Goal: Task Accomplishment & Management: Manage account settings

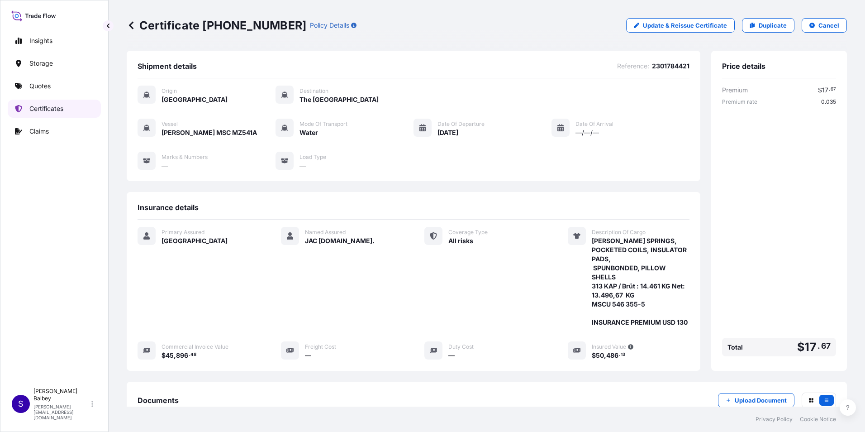
click at [51, 107] on p "Certificates" at bounding box center [46, 108] width 34 height 9
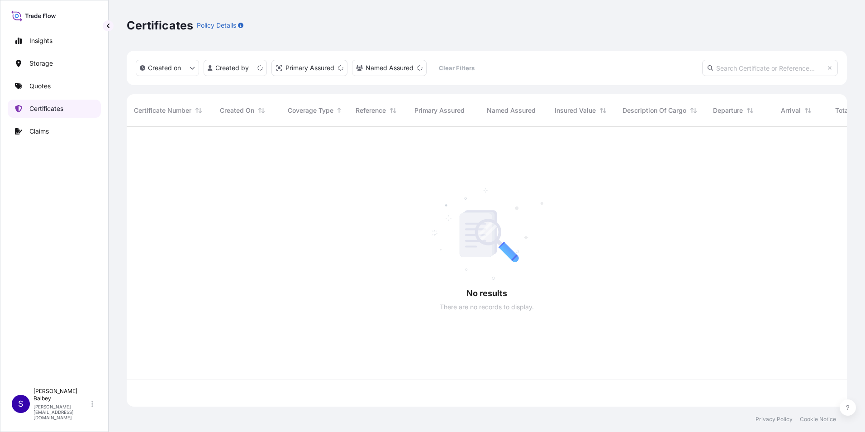
scroll to position [278, 713]
click at [740, 65] on input "text" at bounding box center [770, 68] width 136 height 16
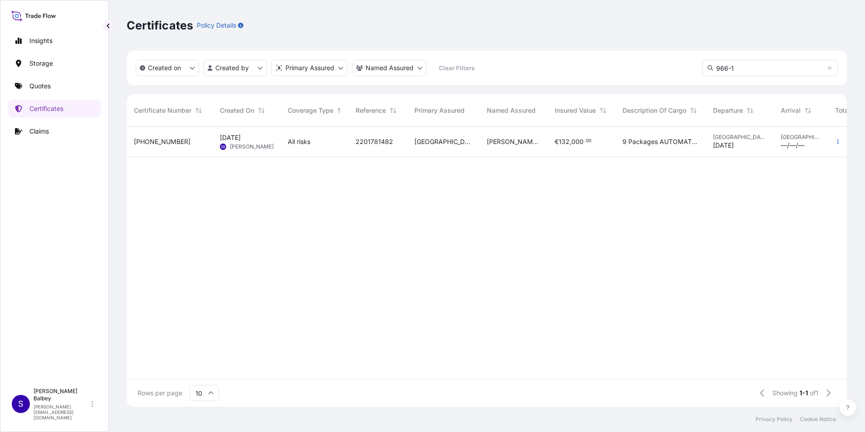
type input "966-1"
click at [353, 138] on div "2201781482" at bounding box center [377, 142] width 59 height 30
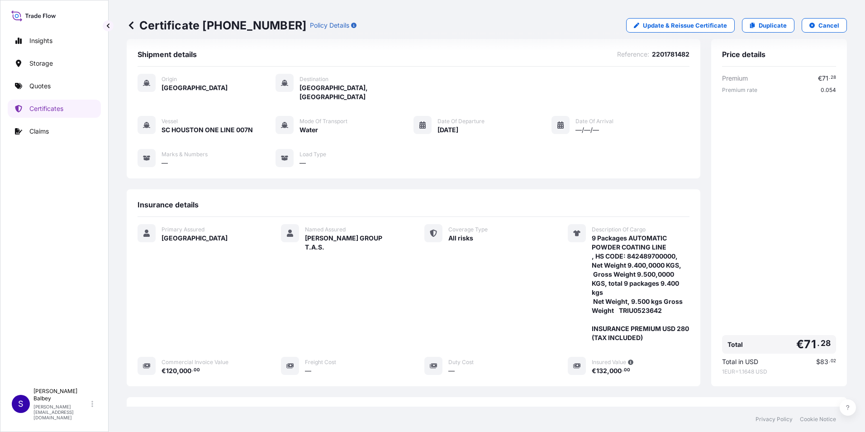
scroll to position [45, 0]
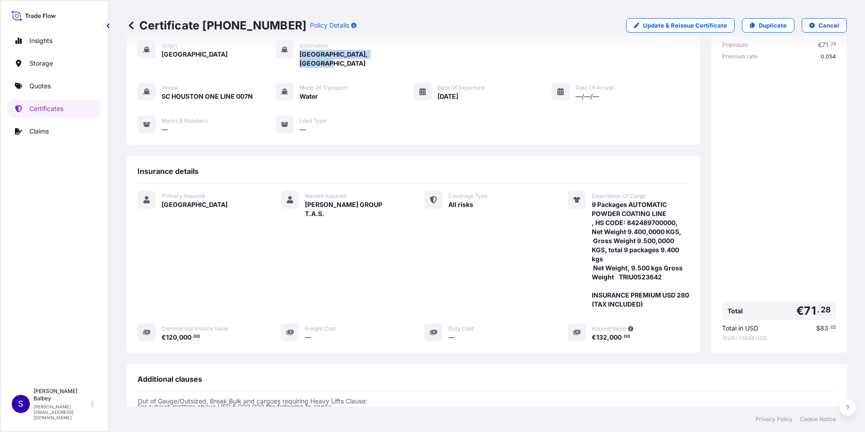
drag, startPoint x: 384, startPoint y: 52, endPoint x: 295, endPoint y: 54, distance: 89.1
click at [295, 54] on div "Destination Kingdom City, United States" at bounding box center [344, 54] width 138 height 28
copy span "Kingdom City, United States"
click at [657, 96] on div "Vessel SC HOUSTON ONE LINE 007N Mode of Transport Water Date of Departure 10/08…" at bounding box center [414, 108] width 552 height 52
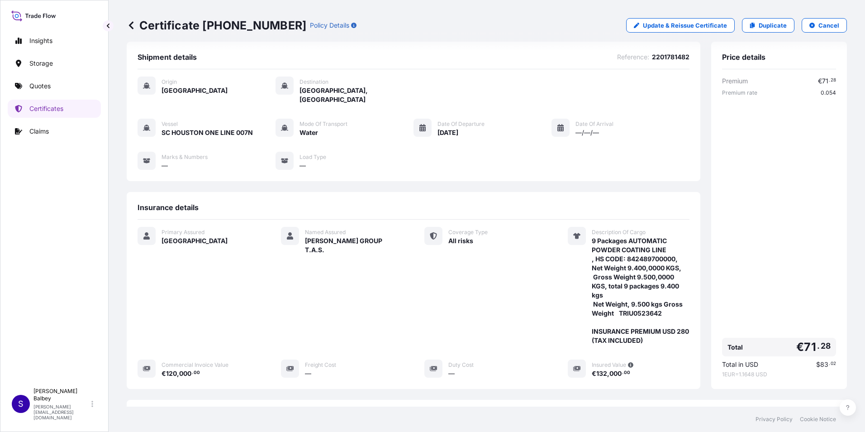
scroll to position [0, 0]
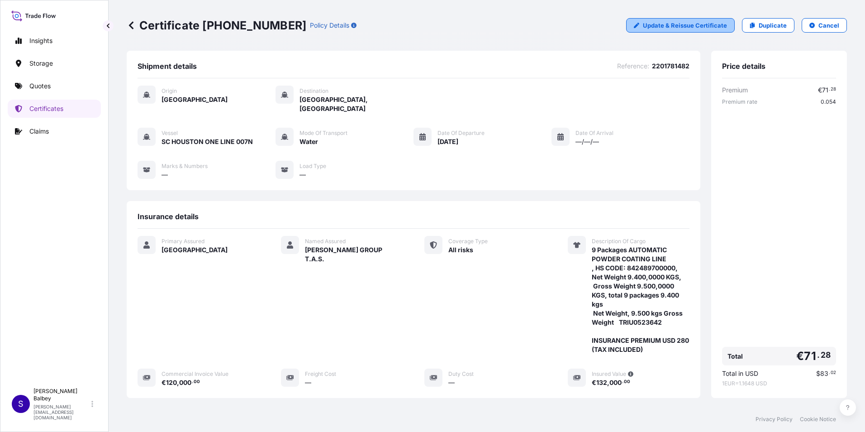
click at [651, 29] on p "Update & Reissue Certificate" at bounding box center [685, 25] width 84 height 9
select select "Water"
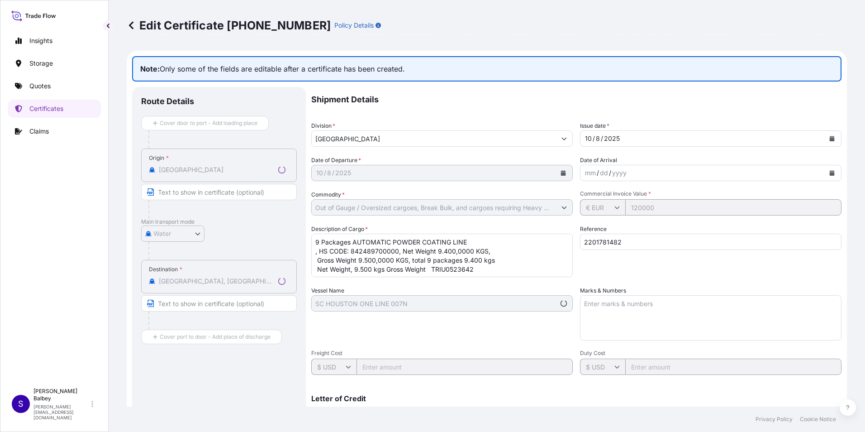
select select "31600"
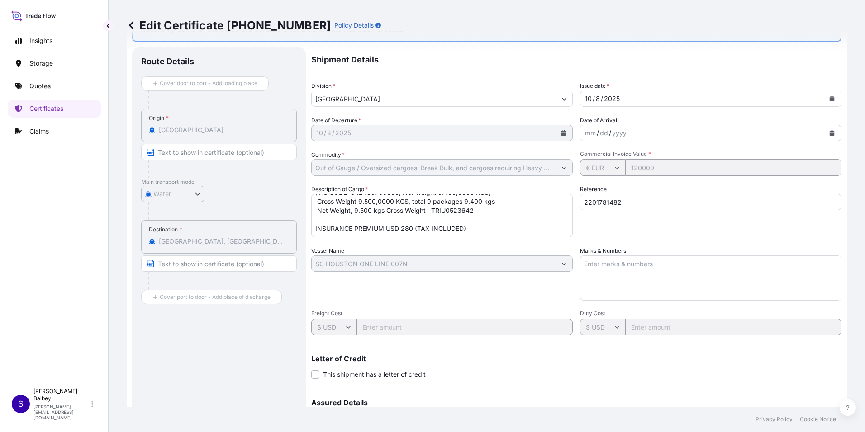
scroll to position [90, 0]
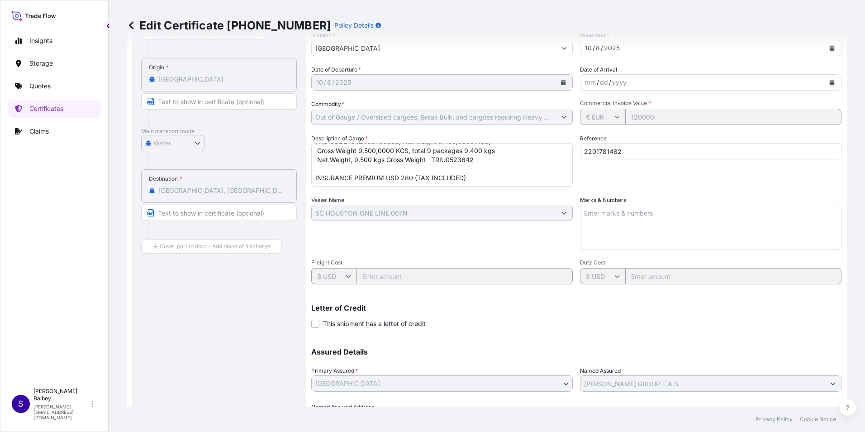
click at [413, 174] on textarea "9 Packages AUTOMATIC POWDER COATING LINE , HS CODE: 842489700000, Net Weight 9.…" at bounding box center [441, 164] width 261 height 43
type textarea "9 Packages AUTOMATIC POWDER COATING LINE , HS CODE: 842489700000, Net Weight 9.…"
click at [408, 239] on div "Vessel Name SC HOUSTON ONE LINE 007N" at bounding box center [441, 222] width 261 height 54
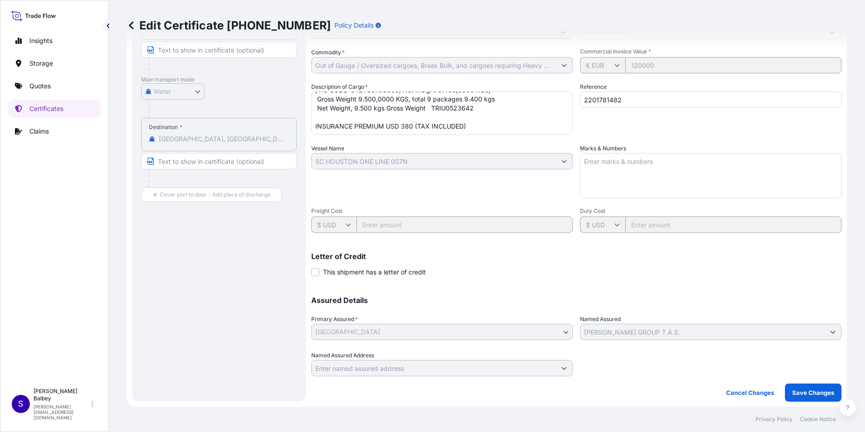
scroll to position [142, 0]
click at [807, 392] on p "Save Changes" at bounding box center [813, 391] width 42 height 9
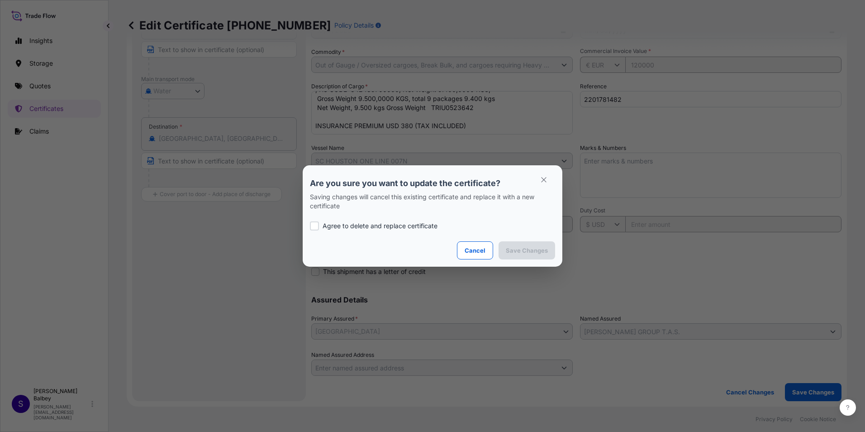
click at [389, 226] on p "Agree to delete and replace certificate" at bounding box center [380, 225] width 115 height 9
checkbox input "true"
click at [516, 247] on p "Save Changes" at bounding box center [527, 250] width 42 height 9
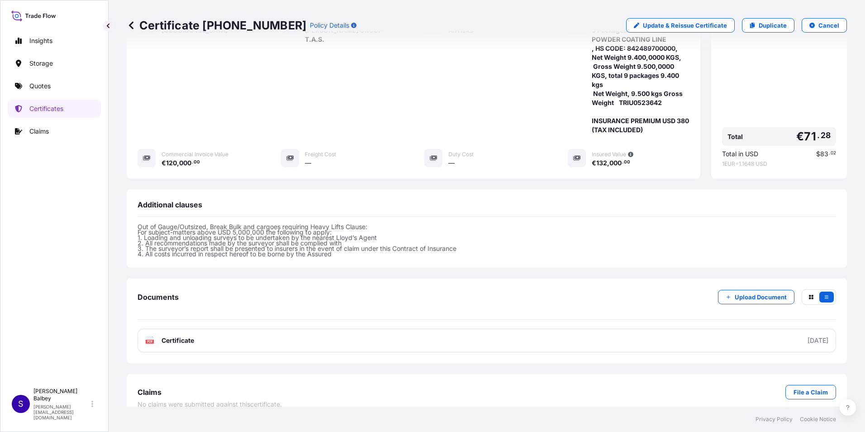
scroll to position [223, 0]
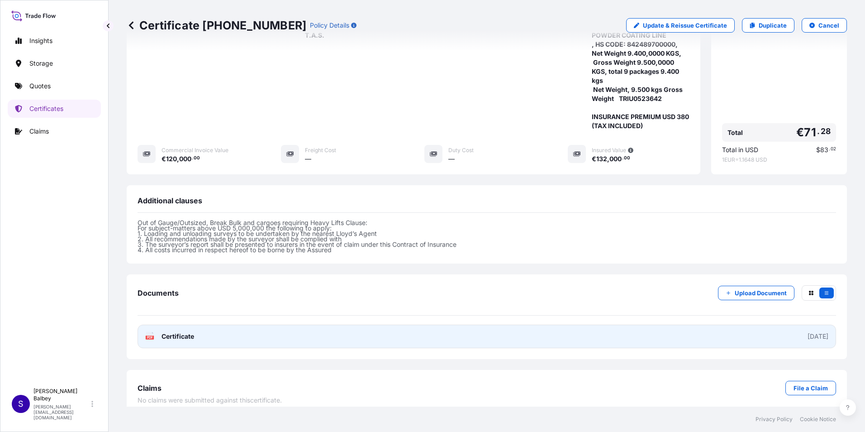
click at [185, 332] on span "Certificate" at bounding box center [177, 336] width 33 height 9
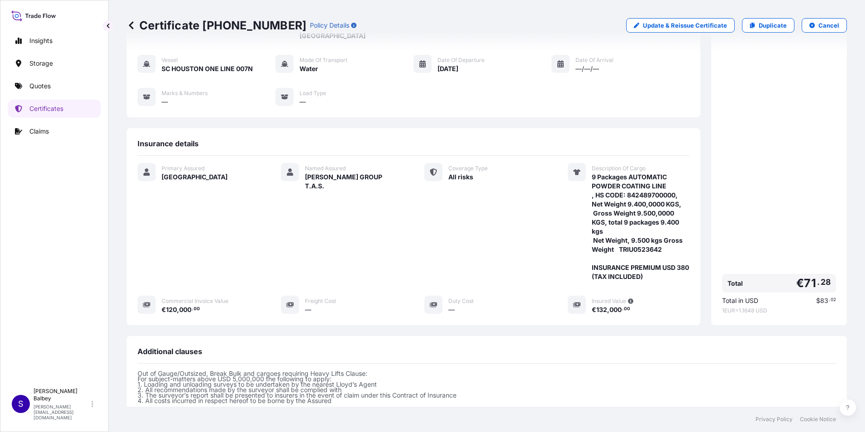
scroll to position [90, 0]
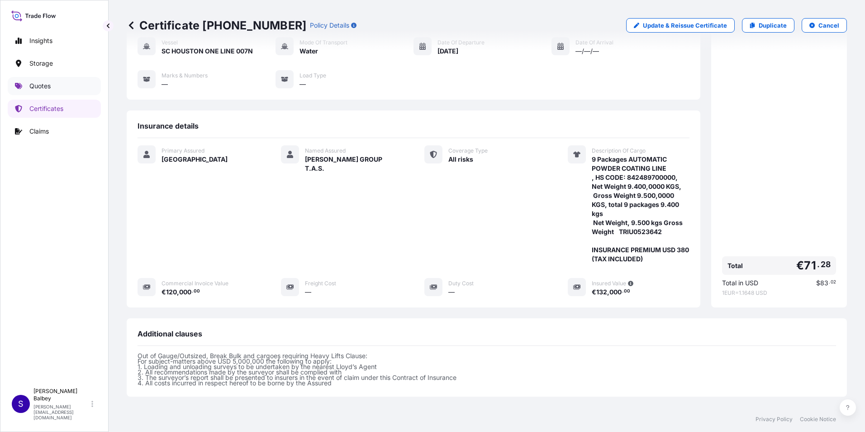
click at [53, 88] on link "Quotes" at bounding box center [54, 86] width 93 height 18
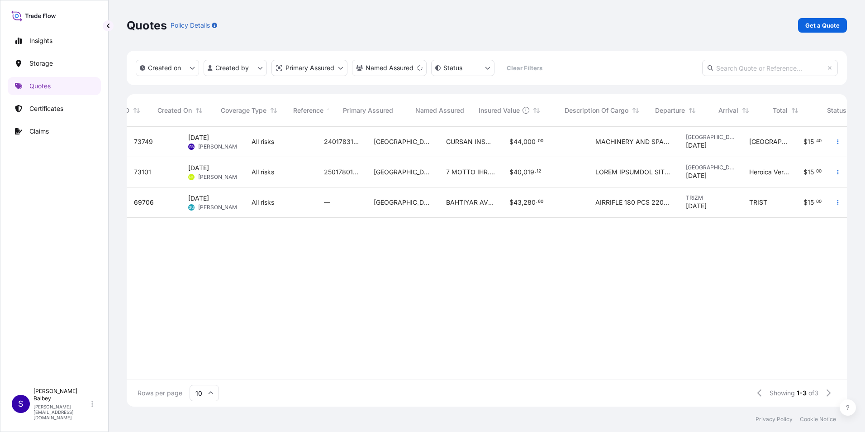
scroll to position [0, 85]
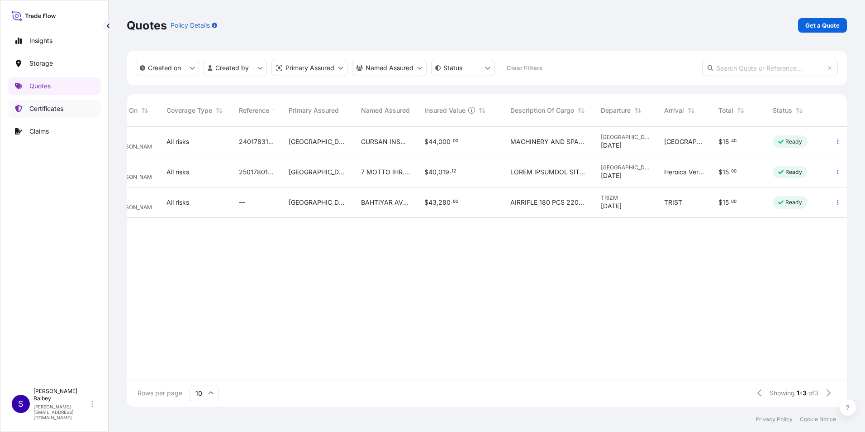
click at [77, 108] on link "Certificates" at bounding box center [54, 109] width 93 height 18
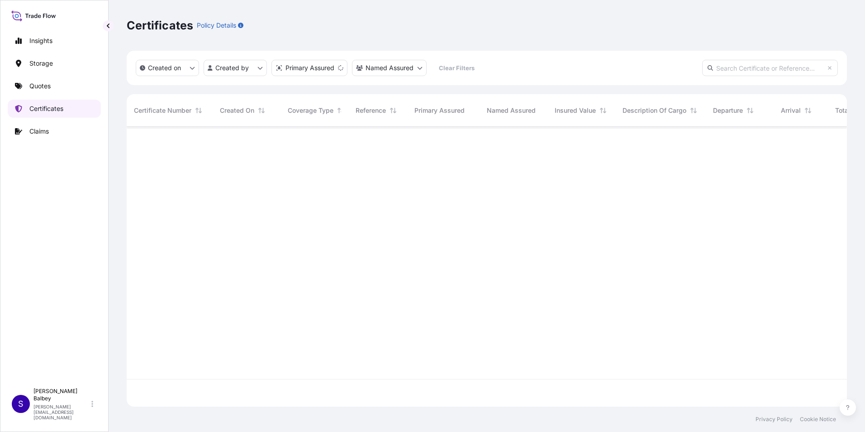
scroll to position [278, 713]
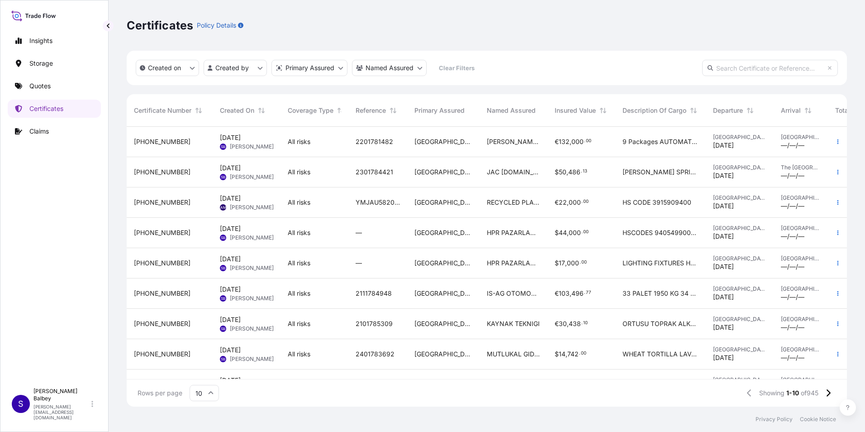
click at [740, 66] on input "text" at bounding box center [770, 68] width 136 height 16
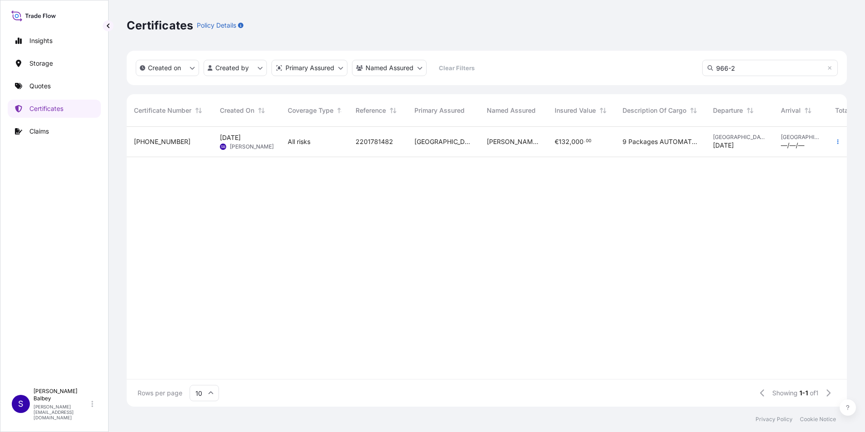
type input "966-2"
click at [288, 147] on div "All risks" at bounding box center [314, 142] width 68 height 30
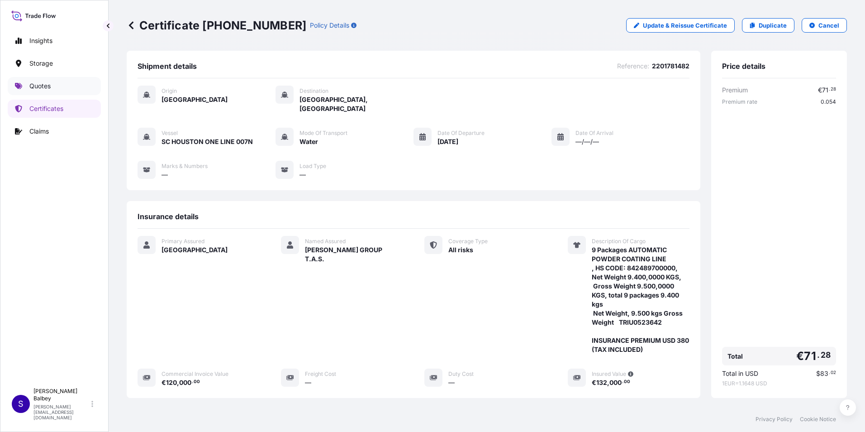
click at [68, 92] on link "Quotes" at bounding box center [54, 86] width 93 height 18
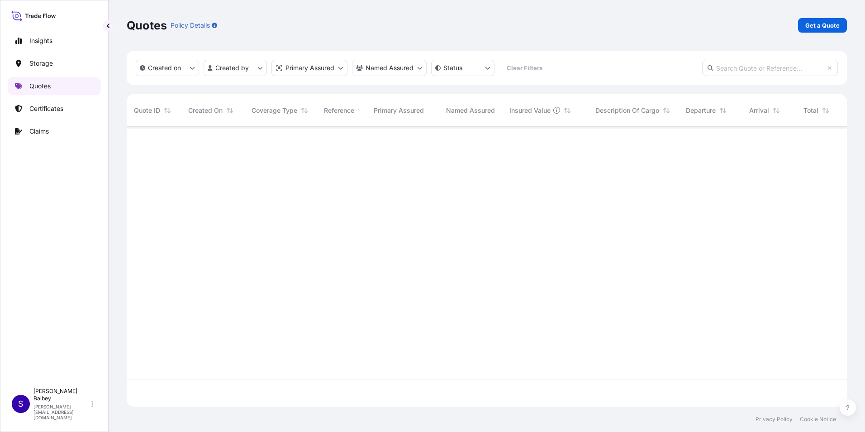
scroll to position [278, 713]
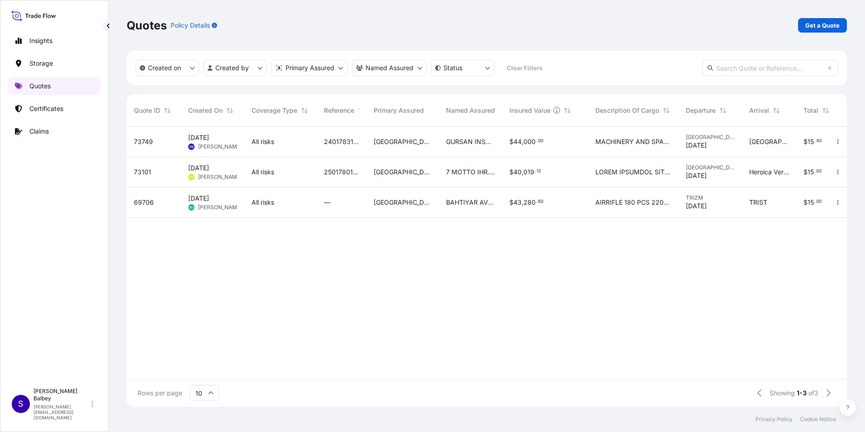
click at [51, 90] on link "Quotes" at bounding box center [54, 86] width 93 height 18
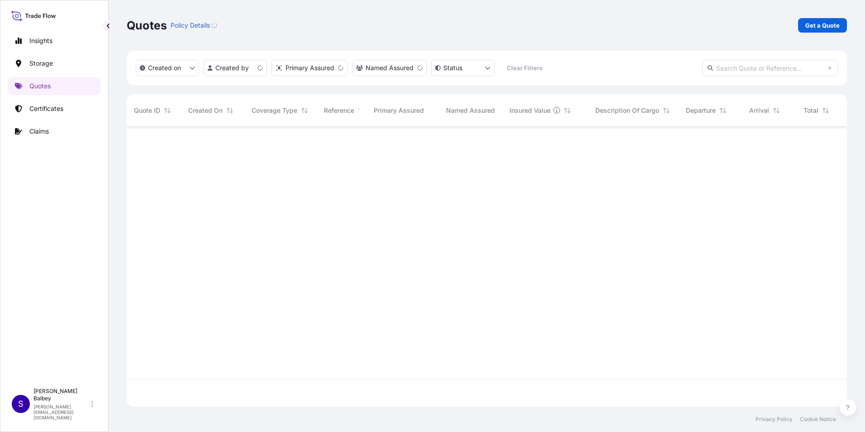
scroll to position [278, 713]
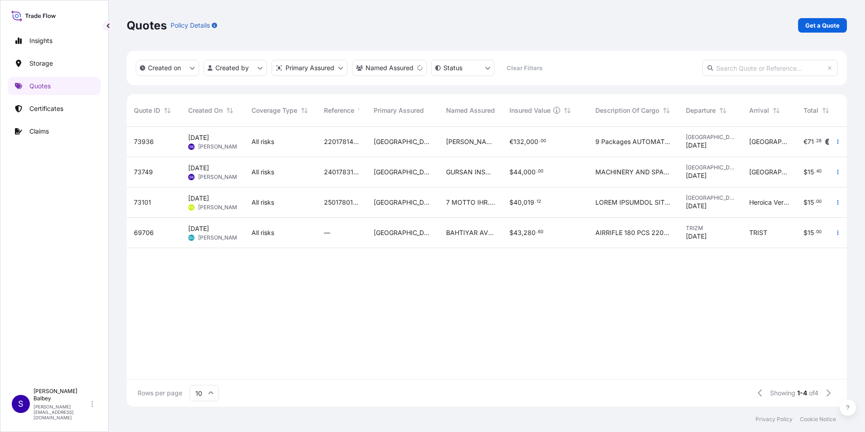
click at [353, 149] on div "2201781482" at bounding box center [342, 142] width 50 height 30
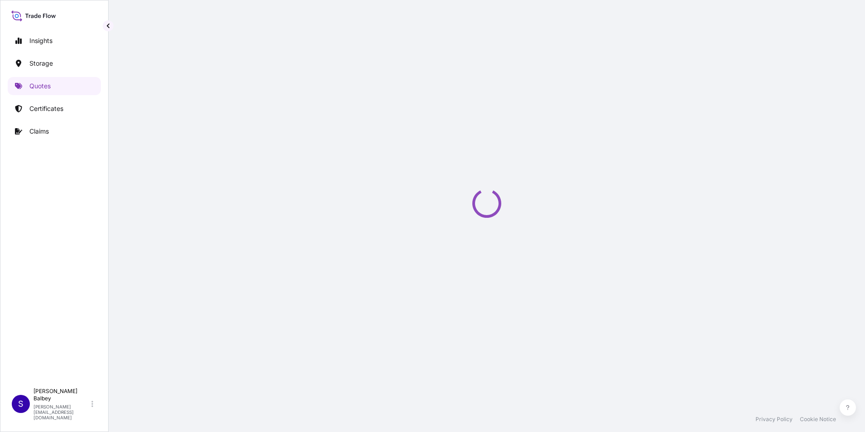
select select "Water"
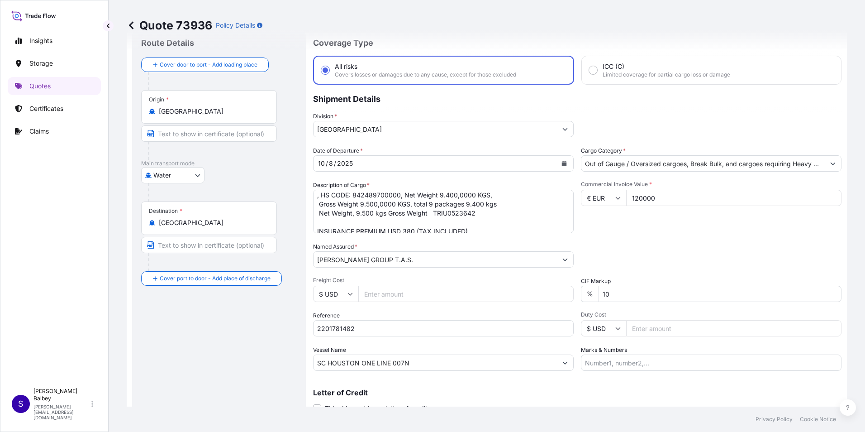
scroll to position [19, 0]
click at [180, 368] on div "Route Details Cover door to port - Add loading place Place of loading Road / In…" at bounding box center [219, 233] width 156 height 391
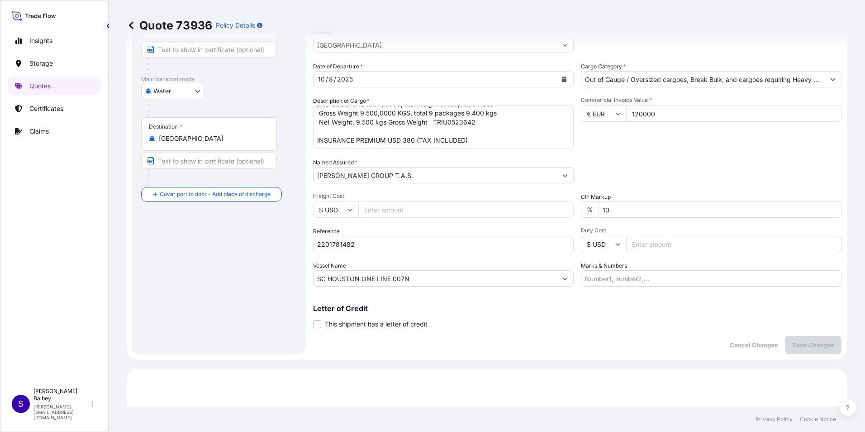
scroll to position [136, 0]
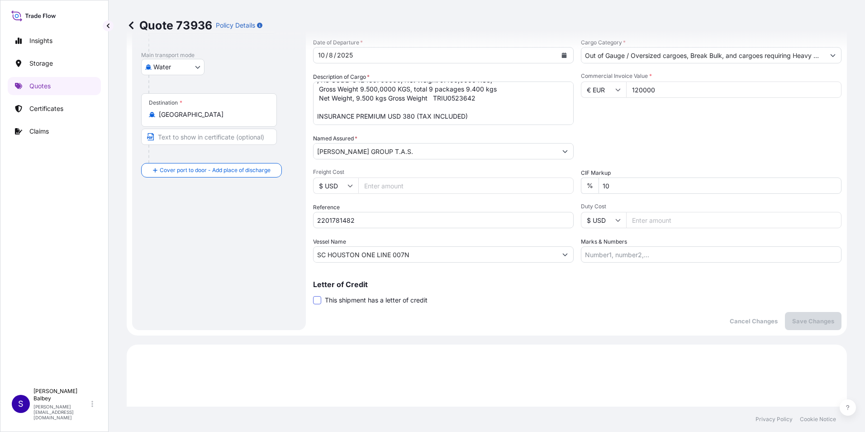
click at [319, 302] on span at bounding box center [317, 300] width 8 height 8
click at [313, 295] on input "This shipment has a letter of credit" at bounding box center [313, 295] width 0 height 0
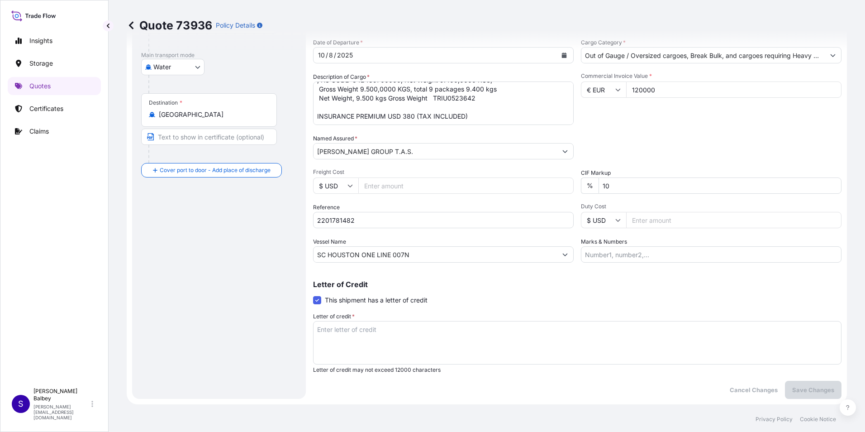
click at [318, 304] on div "Letter of Credit This shipment has a letter of credit Letter of credit * Letter…" at bounding box center [577, 326] width 528 height 93
click at [318, 301] on span at bounding box center [317, 300] width 8 height 8
click at [313, 295] on input "This shipment has a letter of credit" at bounding box center [313, 295] width 0 height 0
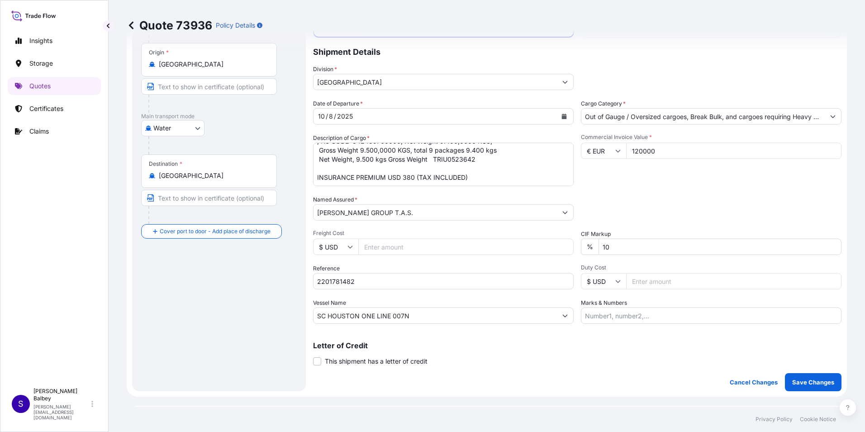
scroll to position [90, 0]
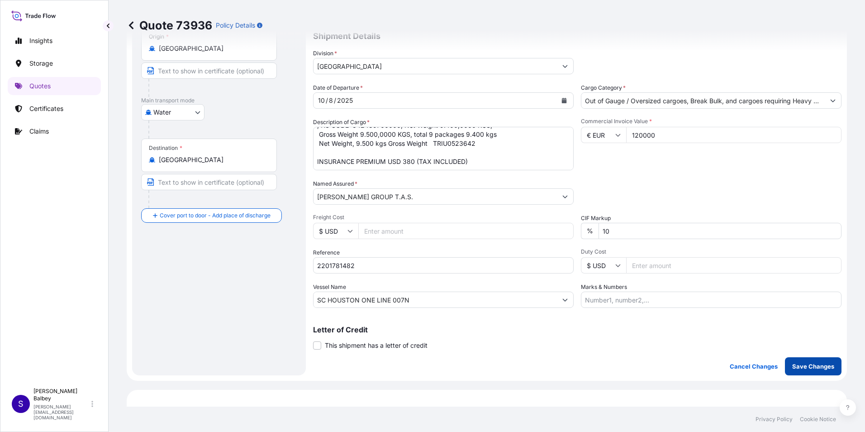
click at [793, 363] on p "Save Changes" at bounding box center [813, 365] width 42 height 9
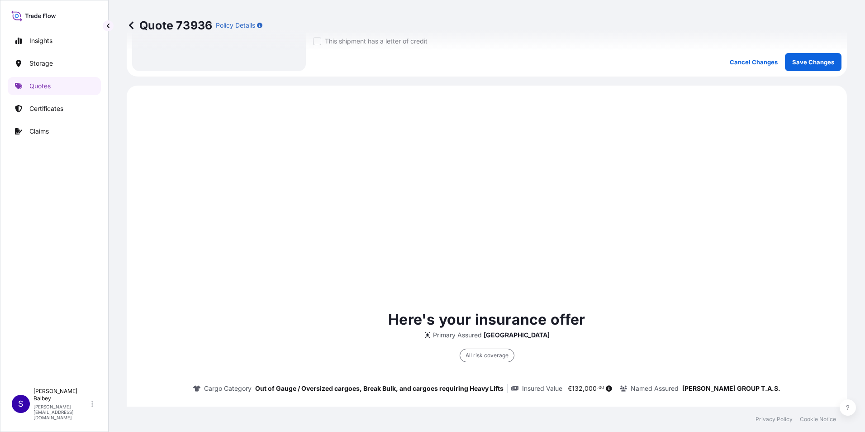
scroll to position [435, 0]
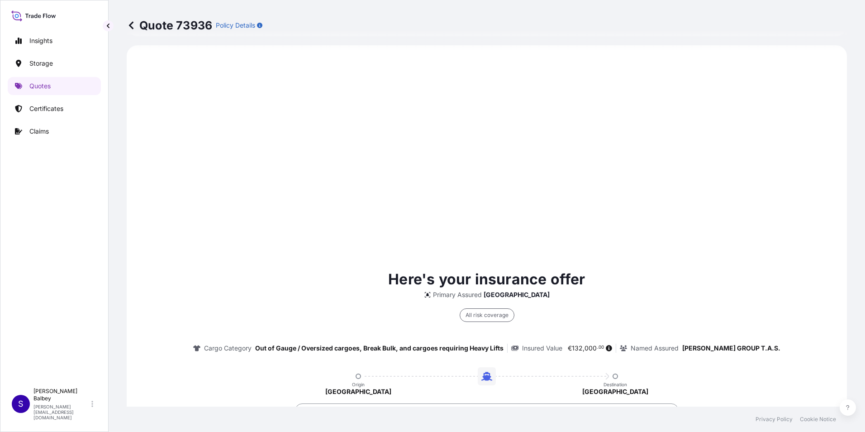
select select "Water"
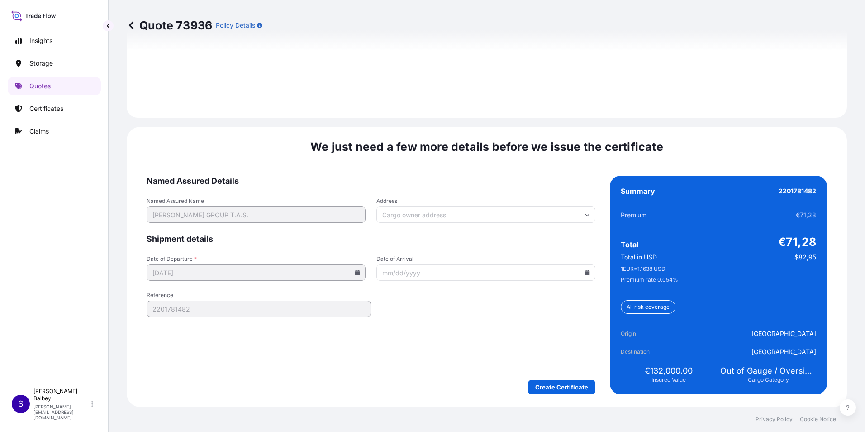
scroll to position [1400, 0]
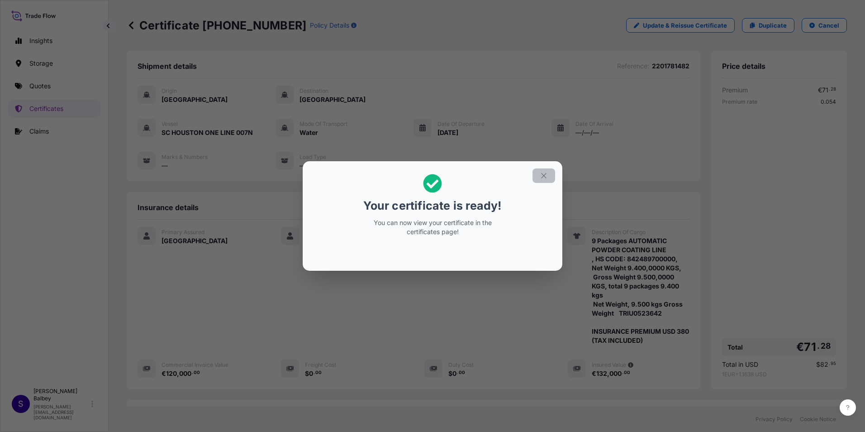
click at [546, 183] on section "Your certificate is ready! You can now view your certificate in the certificate…" at bounding box center [433, 215] width 260 height 109
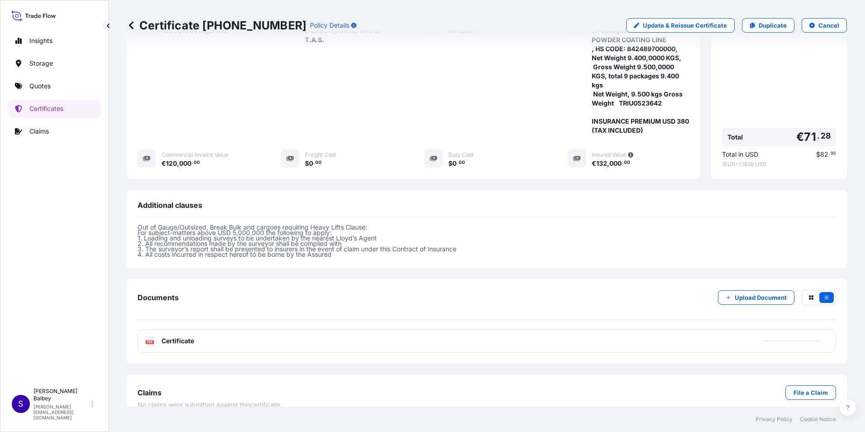
scroll to position [223, 0]
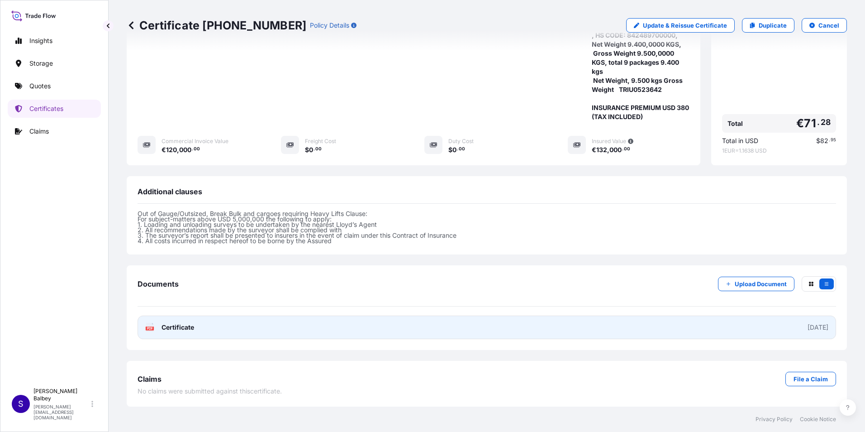
click at [170, 325] on span "Certificate" at bounding box center [177, 327] width 33 height 9
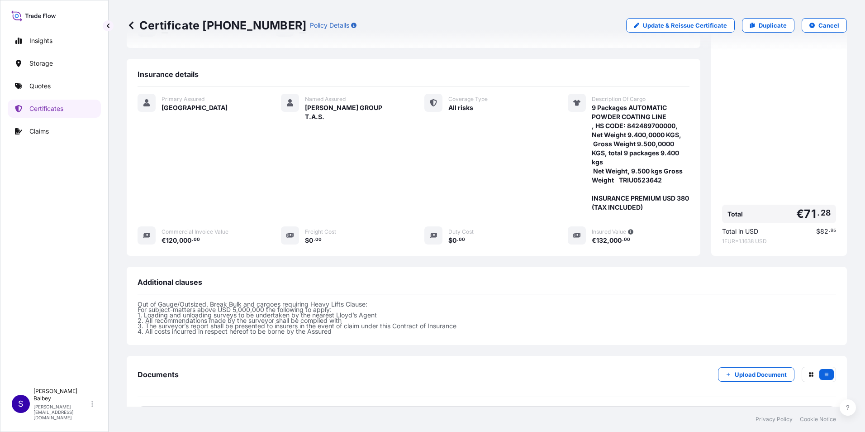
scroll to position [88, 0]
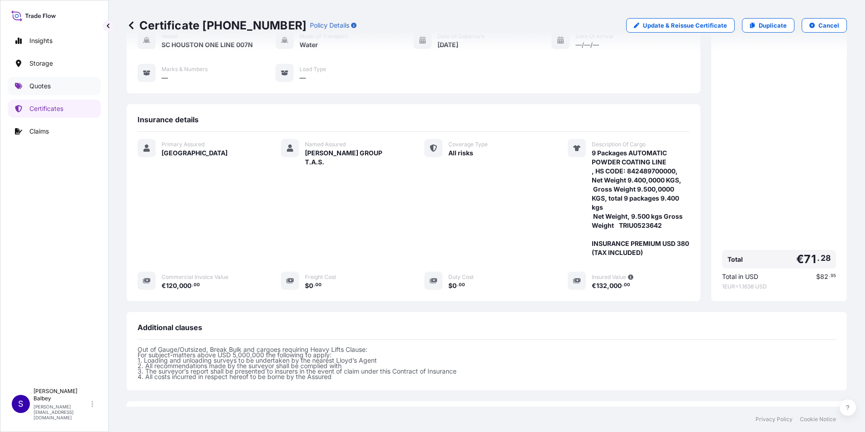
click at [51, 81] on p "Quotes" at bounding box center [39, 85] width 21 height 9
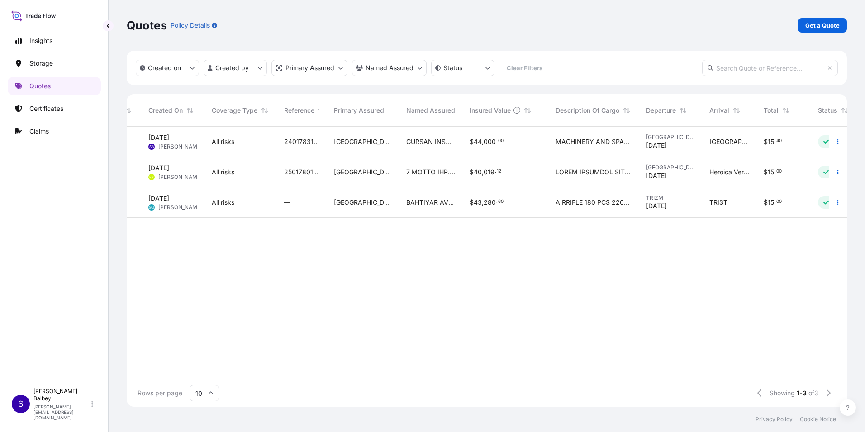
scroll to position [0, 30]
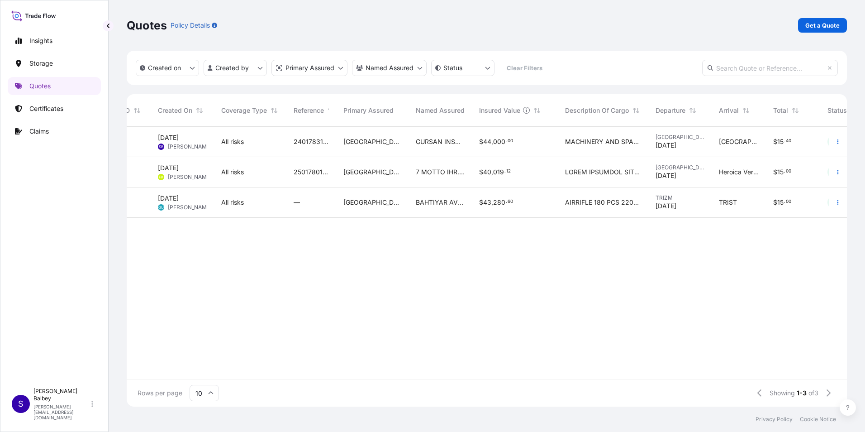
click at [736, 69] on input "text" at bounding box center [770, 68] width 136 height 16
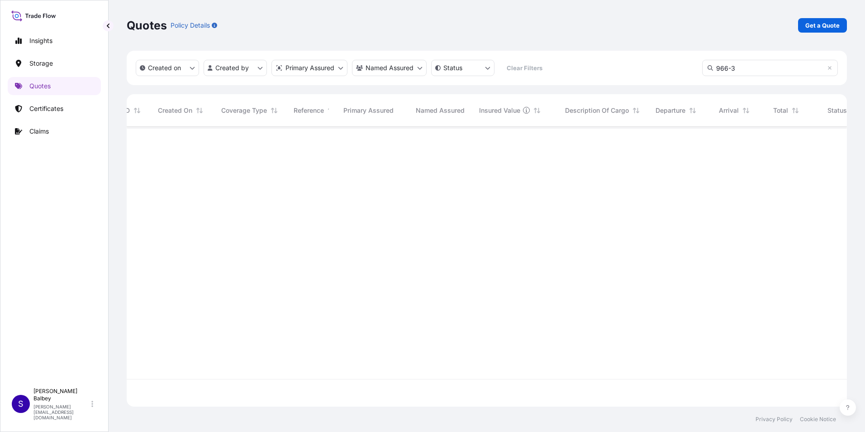
scroll to position [305, 713]
type input "966-3"
click at [48, 107] on p "Certificates" at bounding box center [46, 108] width 34 height 9
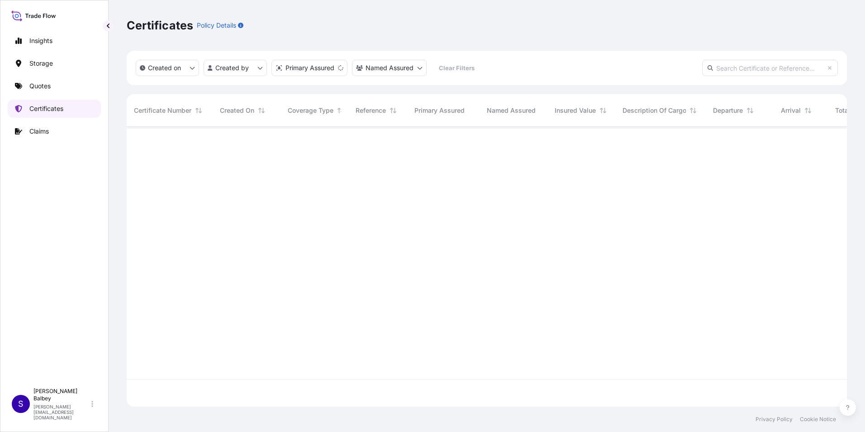
scroll to position [278, 713]
click at [745, 66] on input "text" at bounding box center [770, 68] width 136 height 16
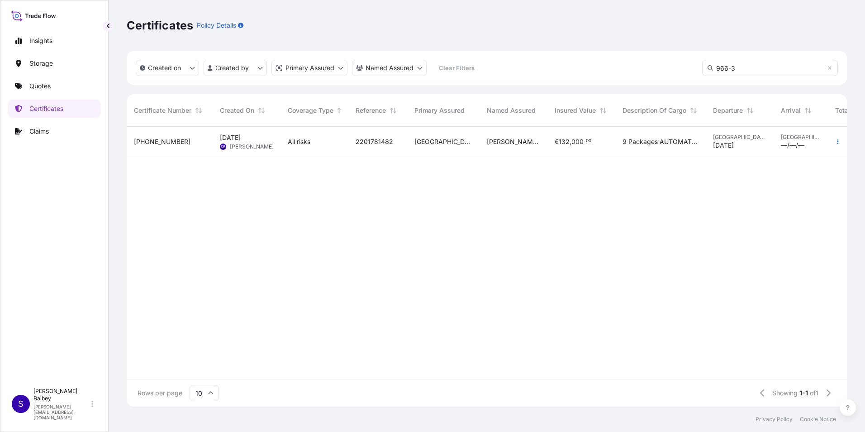
type input "966-3"
click at [358, 143] on span "2201781482" at bounding box center [375, 141] width 38 height 9
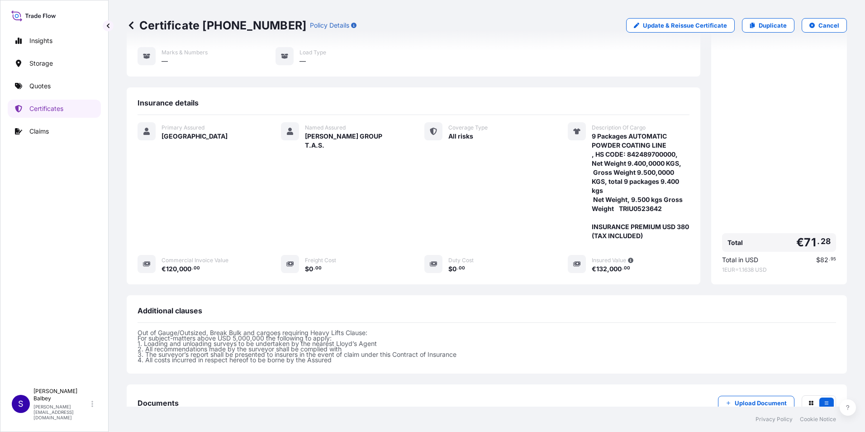
scroll to position [90, 0]
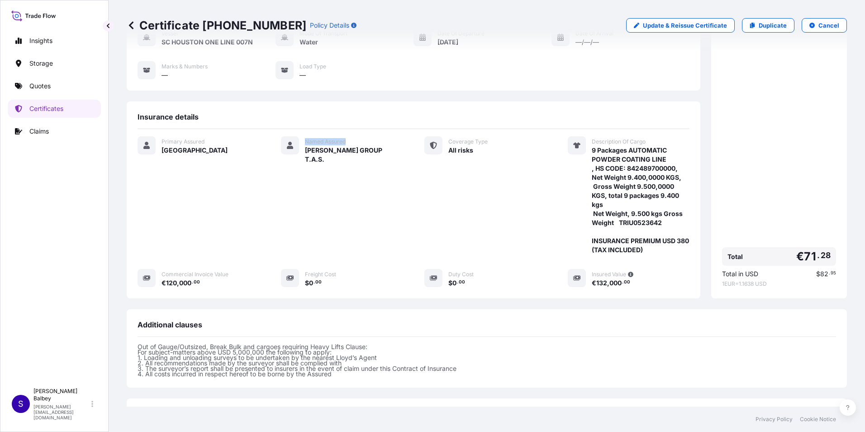
drag, startPoint x: 303, startPoint y: 139, endPoint x: 348, endPoint y: 142, distance: 45.3
click at [348, 142] on div "Named Assured" at bounding box center [354, 140] width 98 height 9
drag, startPoint x: 348, startPoint y: 142, endPoint x: 333, endPoint y: 143, distance: 15.5
copy span "Named Assured"
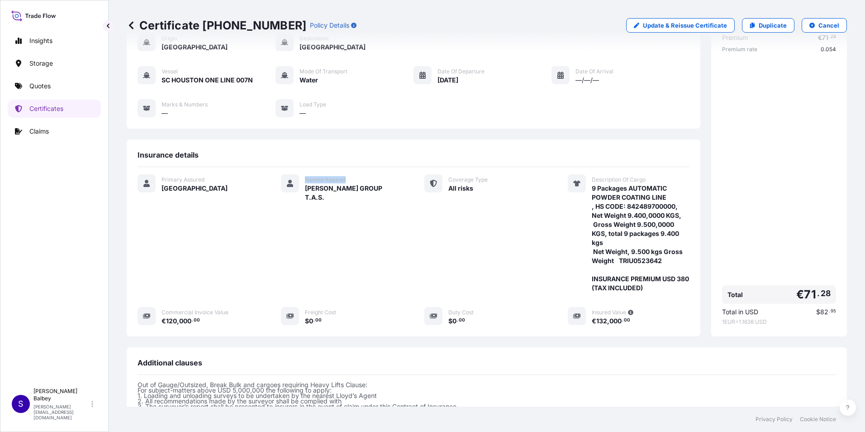
scroll to position [0, 0]
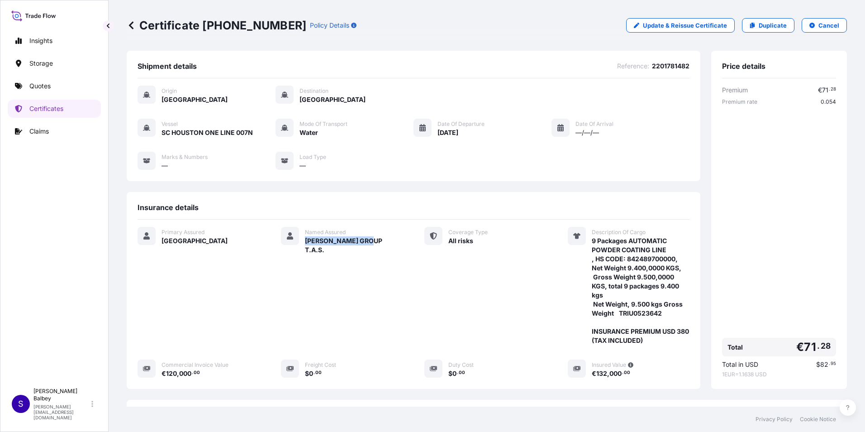
drag, startPoint x: 365, startPoint y: 241, endPoint x: 303, endPoint y: 241, distance: 62.0
click at [303, 241] on div "Named Assured VERA GROUP T.A.S." at bounding box center [342, 286] width 122 height 118
drag, startPoint x: 303, startPoint y: 241, endPoint x: 319, endPoint y: 239, distance: 16.8
copy span "VERA GROUP T.A.S."
click at [55, 89] on link "Quotes" at bounding box center [54, 86] width 93 height 18
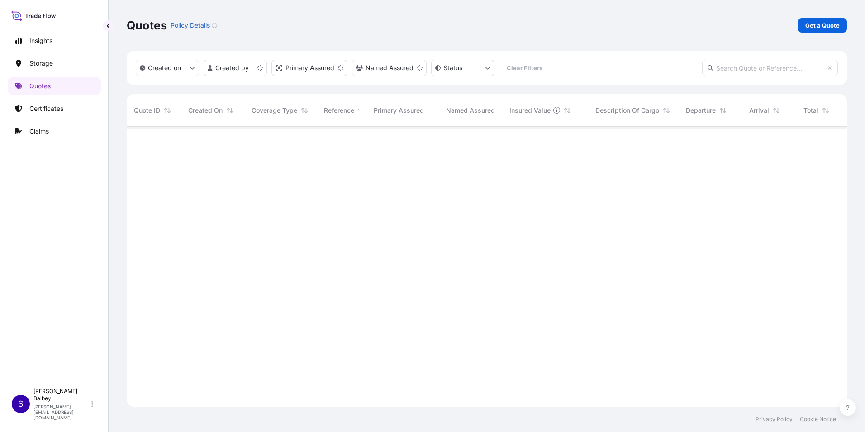
scroll to position [278, 713]
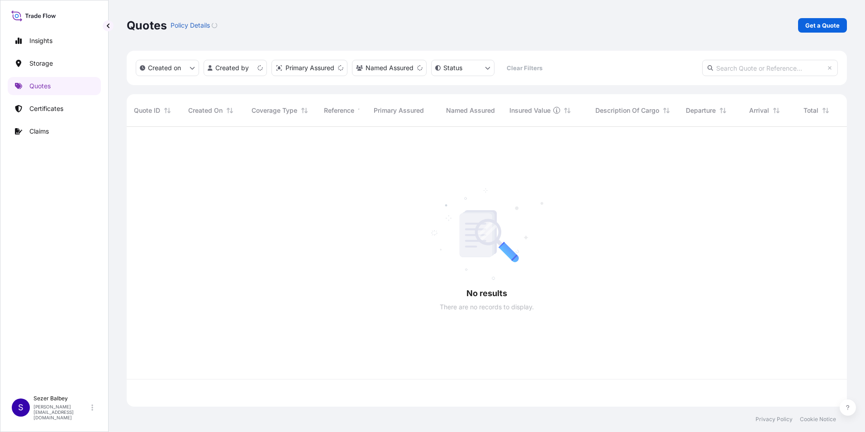
scroll to position [278, 713]
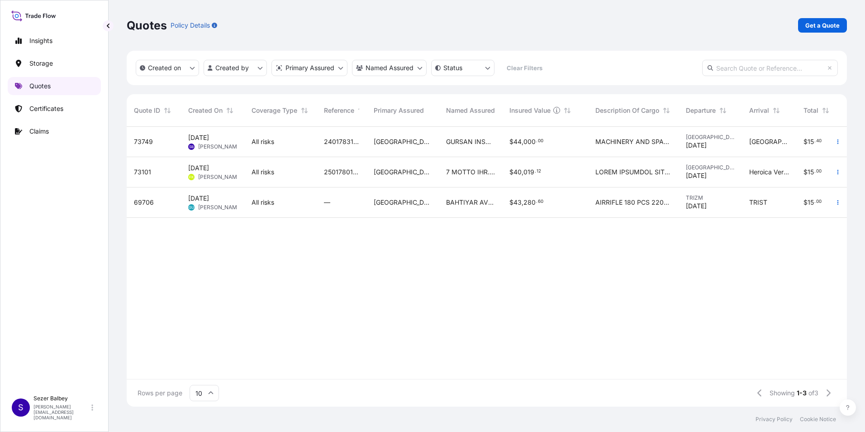
click at [51, 80] on link "Quotes" at bounding box center [54, 86] width 93 height 18
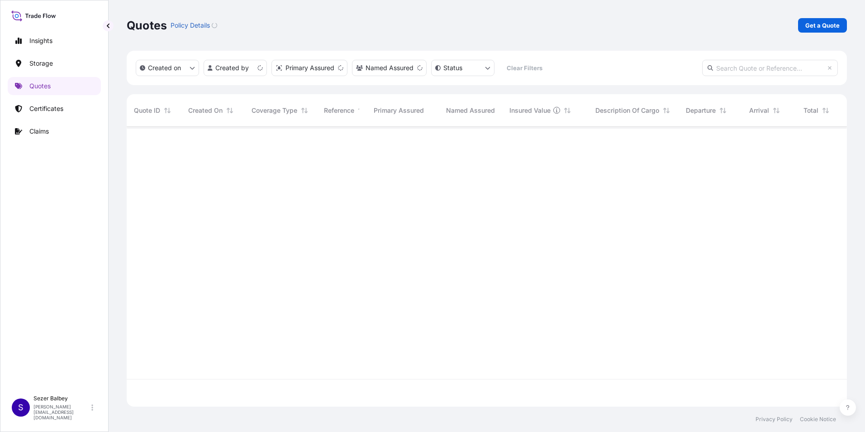
scroll to position [278, 713]
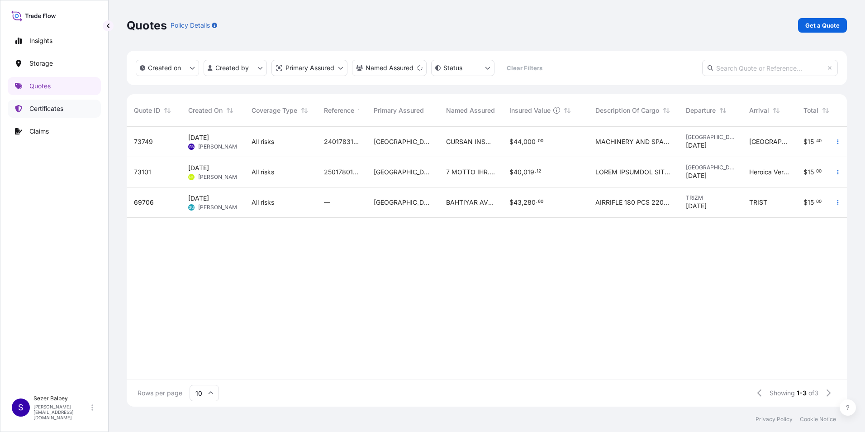
click at [62, 108] on p "Certificates" at bounding box center [46, 108] width 34 height 9
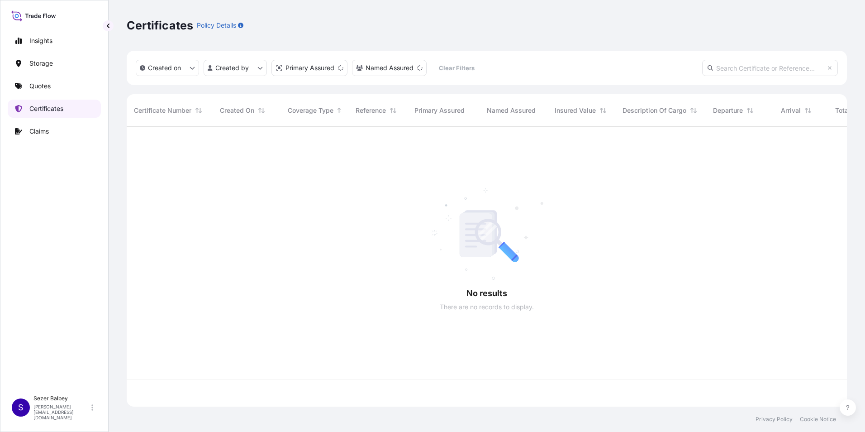
scroll to position [278, 713]
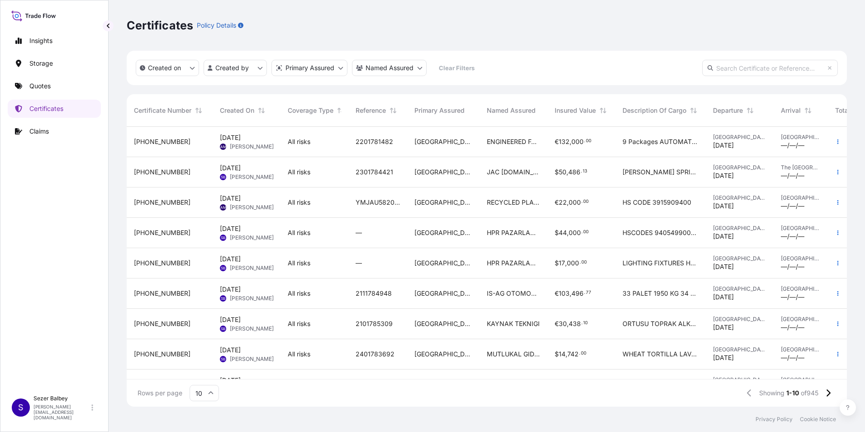
click at [302, 147] on div "All risks" at bounding box center [314, 142] width 68 height 30
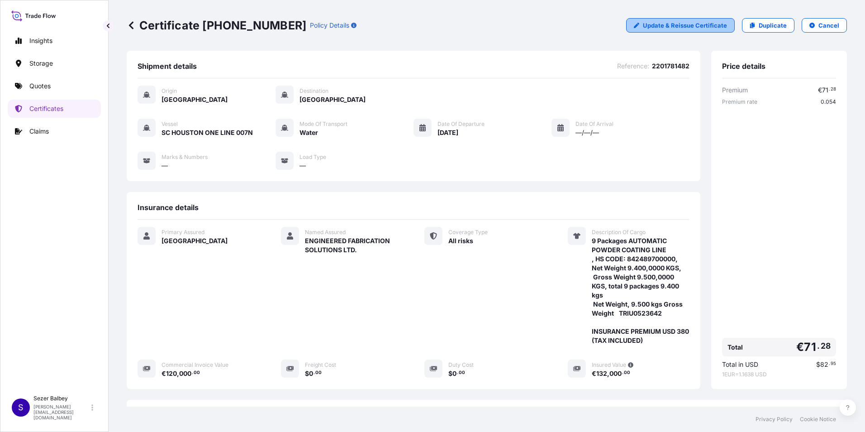
click at [677, 24] on p "Update & Reissue Certificate" at bounding box center [685, 25] width 84 height 9
select select "Water"
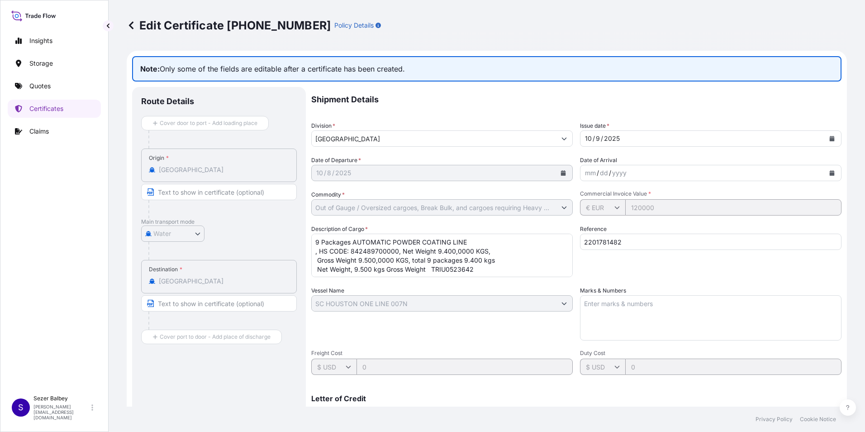
select select "31600"
click at [493, 269] on textarea "9 Packages AUTOMATIC POWDER COATING LINE , HS CODE: 842489700000, Net Weight 9.…" at bounding box center [441, 254] width 261 height 43
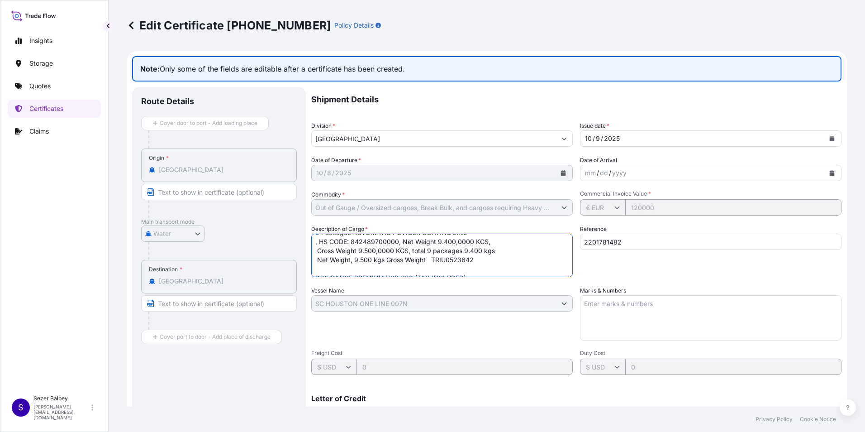
scroll to position [19, 0]
drag, startPoint x: 480, startPoint y: 257, endPoint x: 488, endPoint y: 255, distance: 8.6
click at [487, 259] on textarea "9 Packages AUTOMATIC POWDER COATING LINE , HS CODE: 842489700000, Net Weight 9.…" at bounding box center [441, 254] width 261 height 43
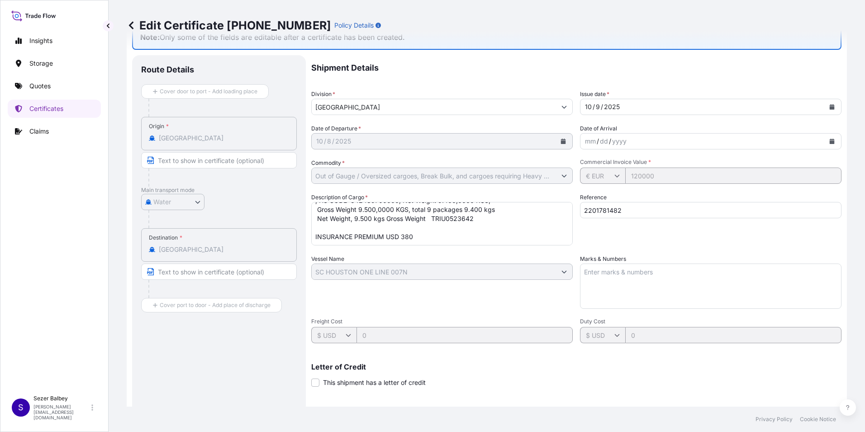
scroll to position [7, 0]
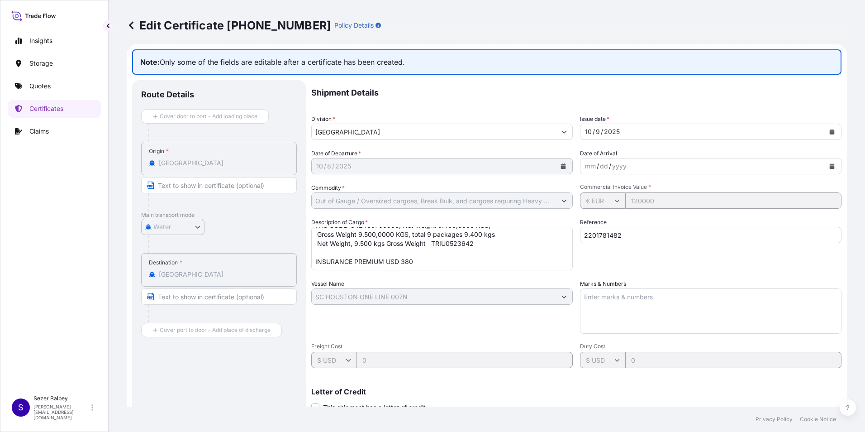
click at [441, 261] on textarea "9 Packages AUTOMATIC POWDER COATING LINE , HS CODE: 842489700000, Net Weight 9.…" at bounding box center [441, 248] width 261 height 43
type textarea "9 Packages AUTOMATIC POWDER COATING LINE , HS CODE: 842489700000, Net Weight 9.…"
click at [427, 334] on div "Shipment Details Division * [GEOGRAPHIC_DATA] Issue date * [DATE] Date of Depar…" at bounding box center [576, 295] width 530 height 431
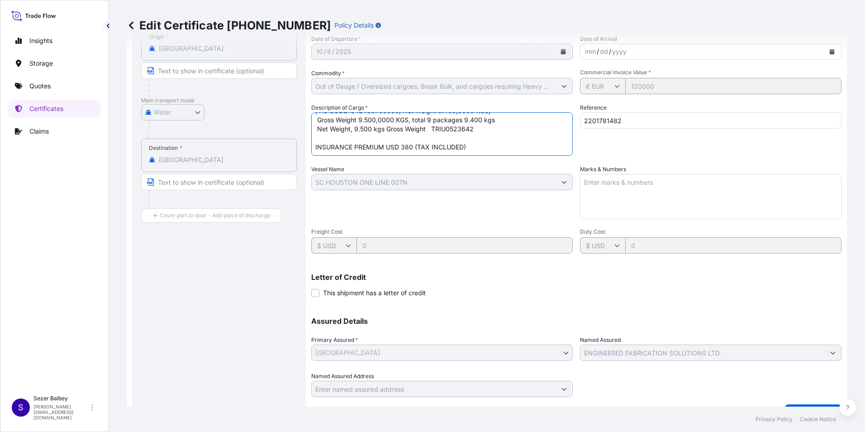
scroll to position [142, 0]
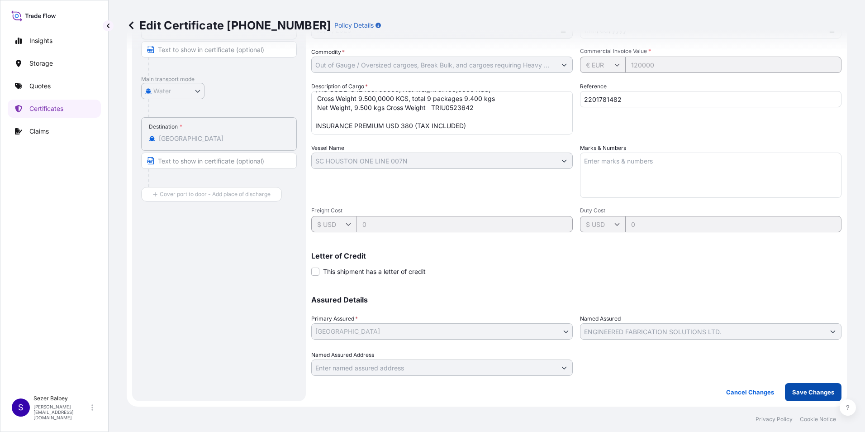
click at [797, 389] on p "Save Changes" at bounding box center [813, 391] width 42 height 9
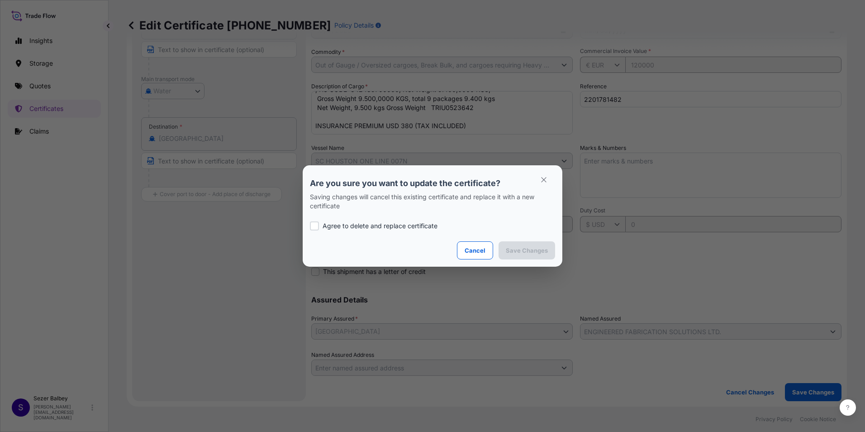
click at [318, 223] on div at bounding box center [314, 225] width 9 height 9
checkbox input "true"
click at [542, 180] on icon "button" at bounding box center [544, 180] width 8 height 8
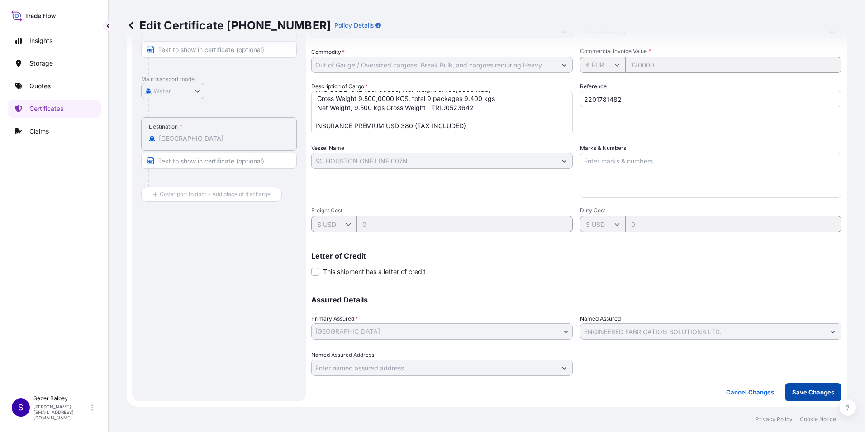
click at [801, 389] on p "Save Changes" at bounding box center [813, 391] width 42 height 9
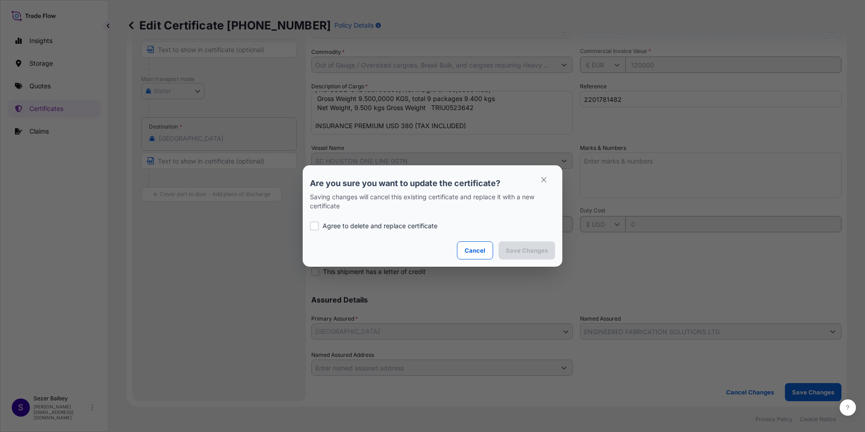
click at [368, 229] on p "Agree to delete and replace certificate" at bounding box center [380, 225] width 115 height 9
checkbox input "true"
click at [531, 254] on p "Save Changes" at bounding box center [527, 250] width 42 height 9
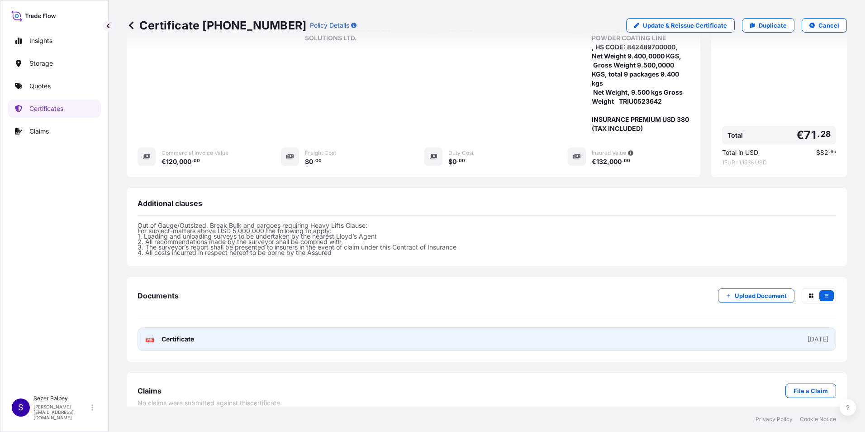
scroll to position [223, 0]
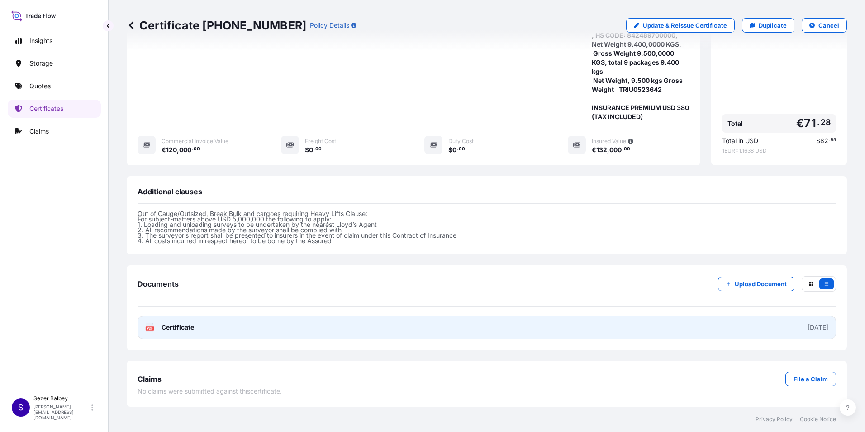
click at [191, 327] on span "Certificate" at bounding box center [177, 327] width 33 height 9
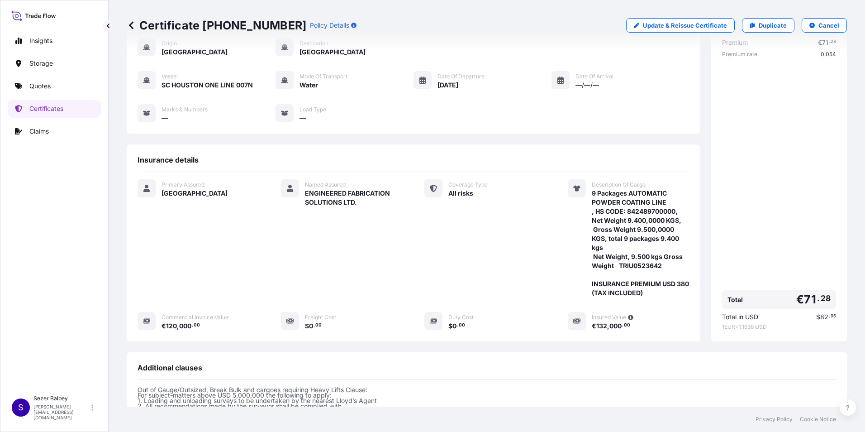
scroll to position [0, 0]
